Goal: Browse casually: Explore the website without a specific task or goal

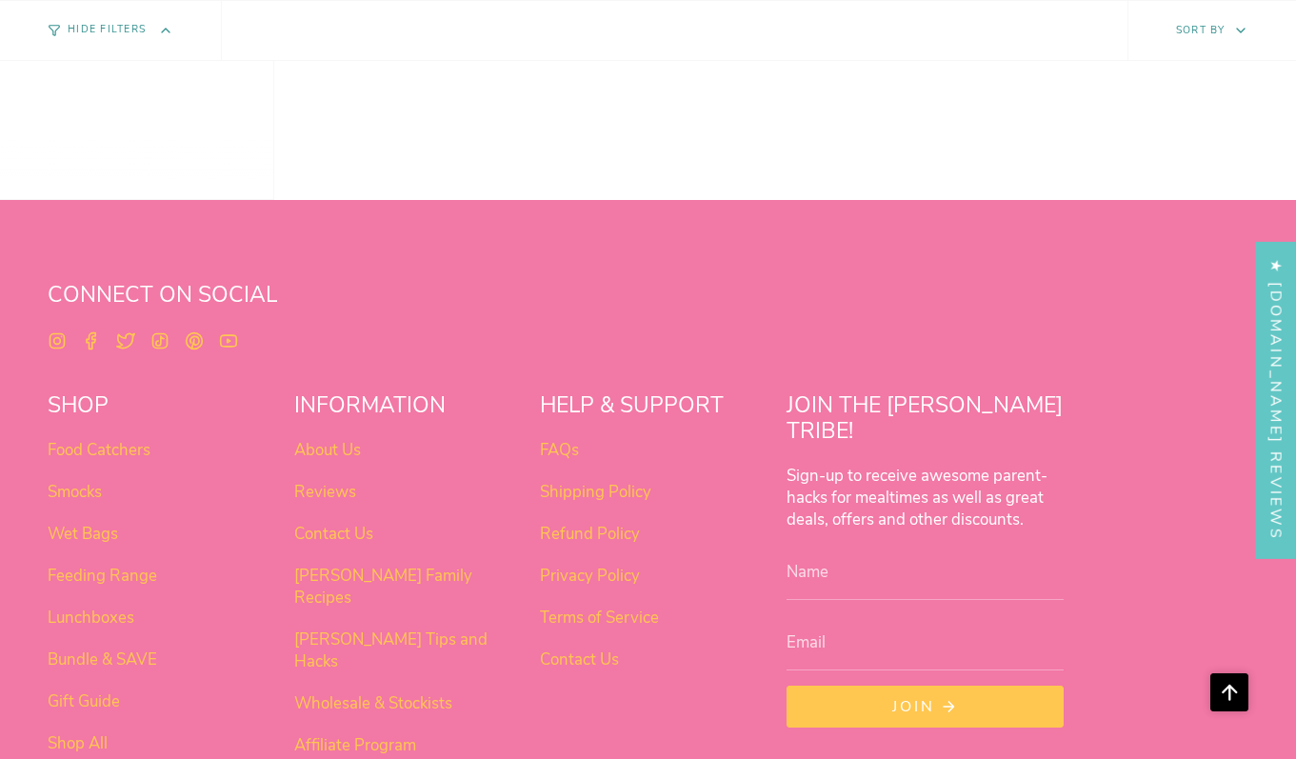
scroll to position [1539, 0]
